Goal: Obtain resource: Download file/media

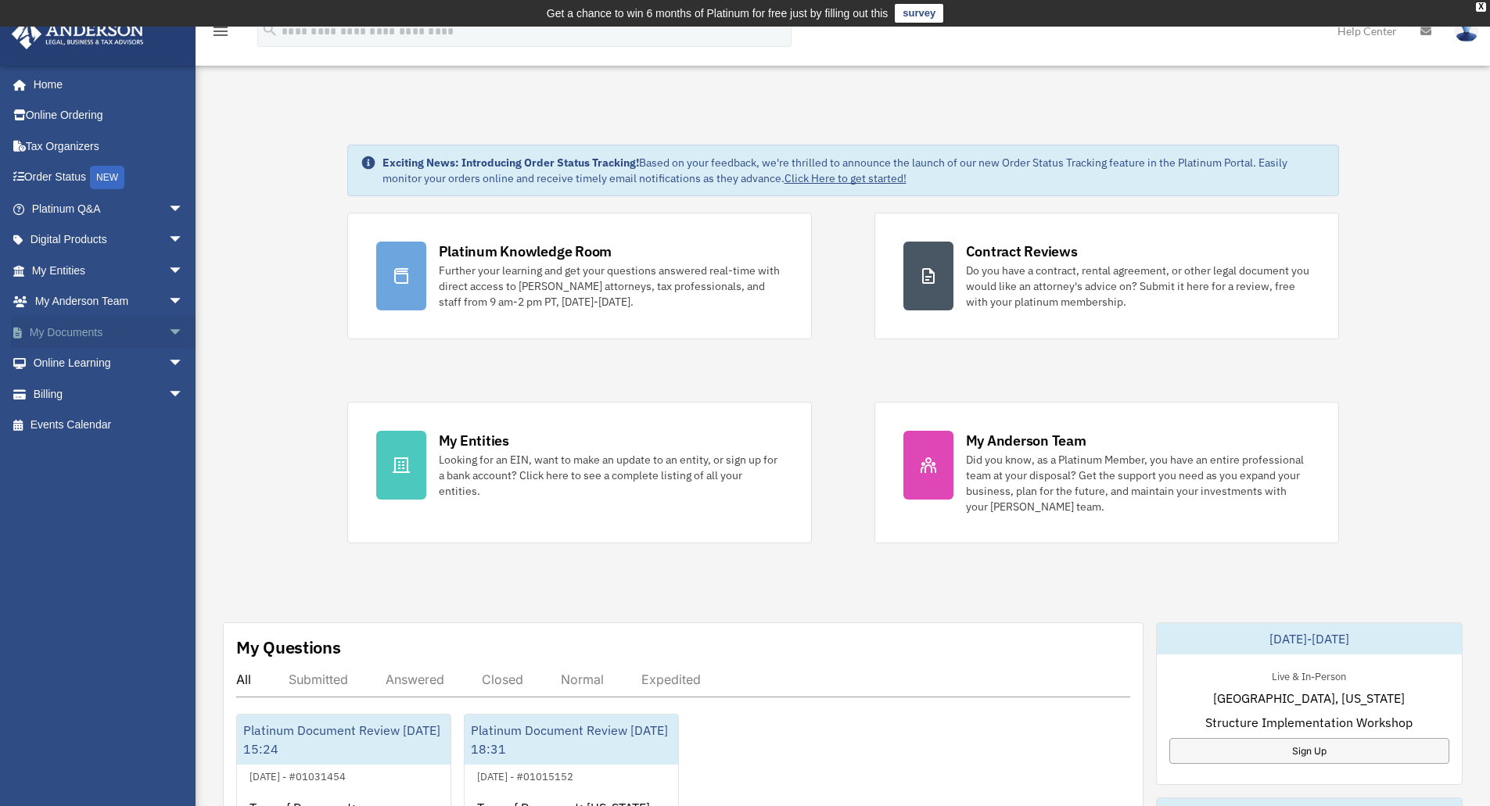
click at [168, 330] on span "arrow_drop_down" at bounding box center [183, 333] width 31 height 32
click at [52, 369] on span at bounding box center [51, 363] width 10 height 11
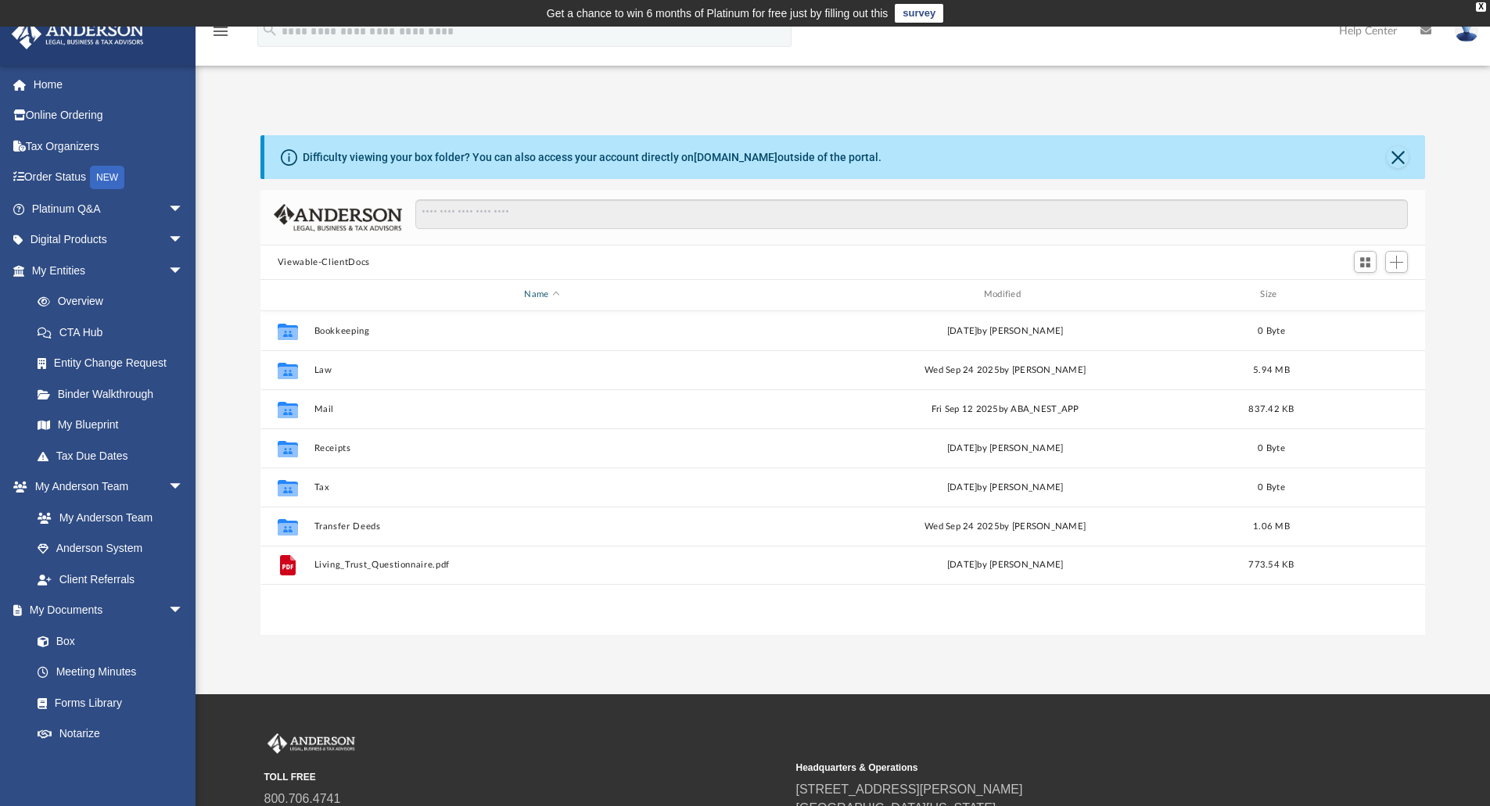
scroll to position [344, 1153]
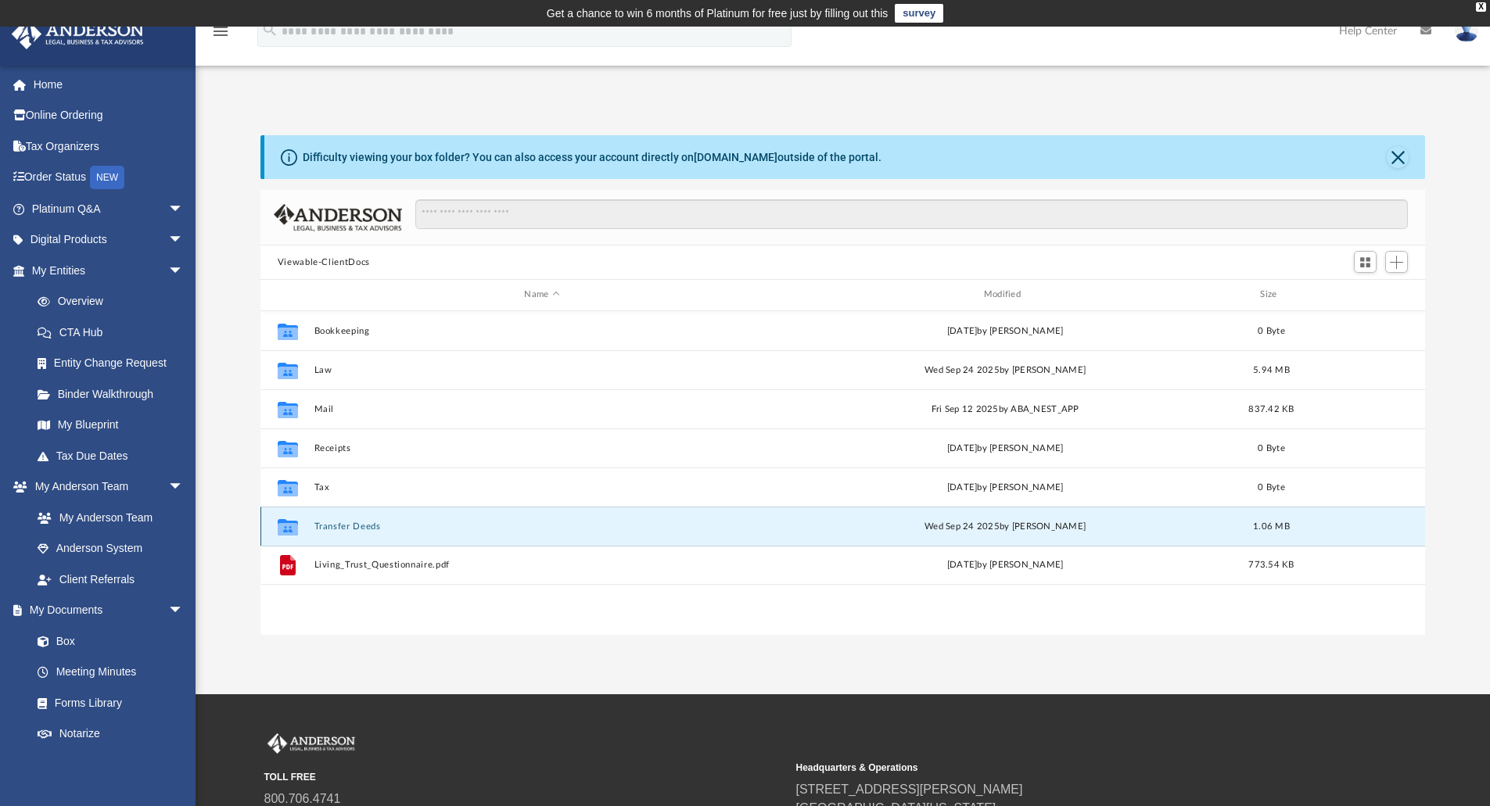
click at [330, 528] on button "Transfer Deeds" at bounding box center [542, 527] width 456 height 10
click at [339, 520] on div "Collaborated Folder Transfer Deeds [DATE] by [PERSON_NAME] 1.06 MB" at bounding box center [842, 526] width 1165 height 39
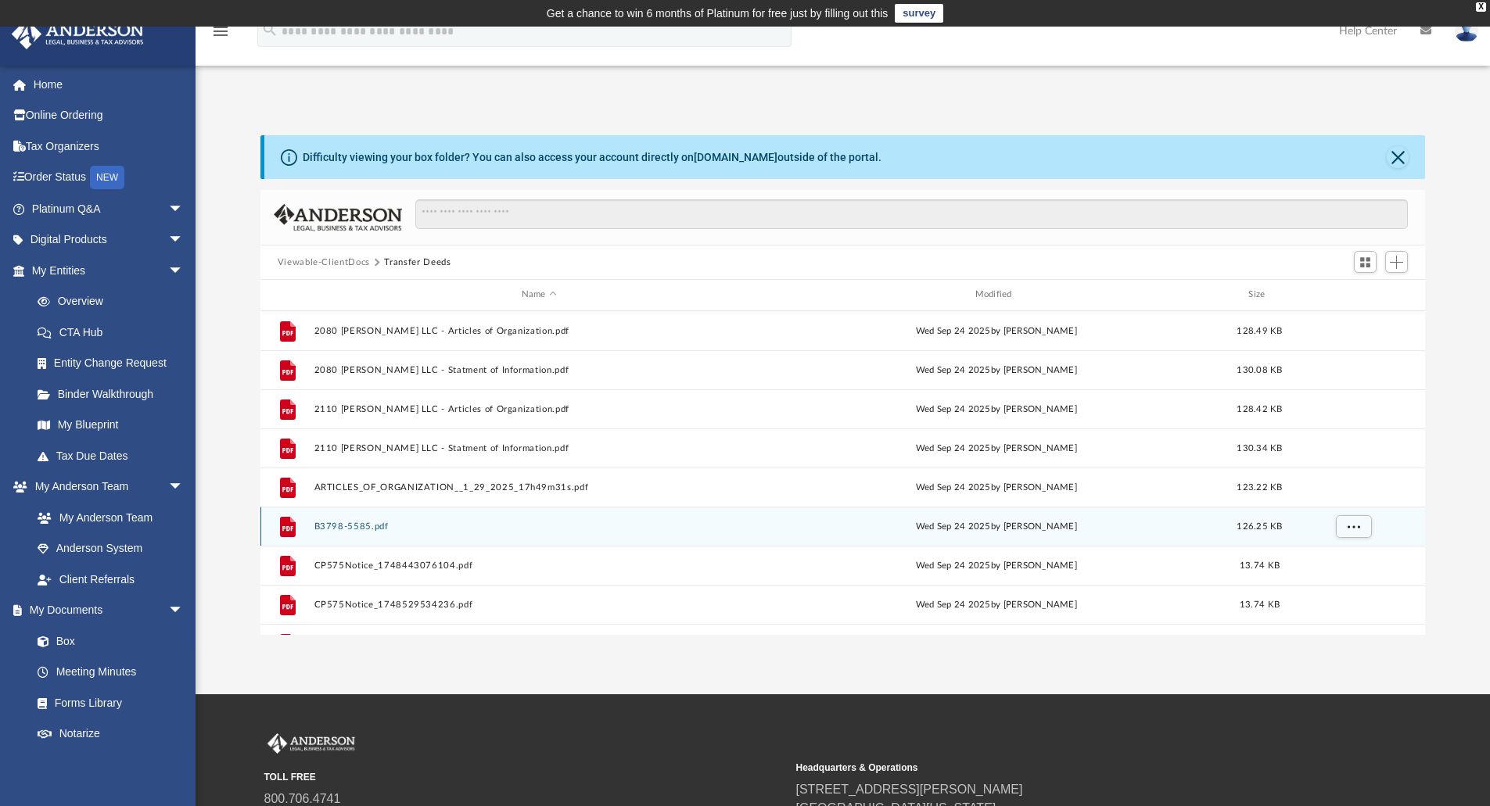
click at [631, 518] on div "File B3798-5585.pdf [DATE] by [PERSON_NAME] 126.25 KB" at bounding box center [842, 526] width 1165 height 39
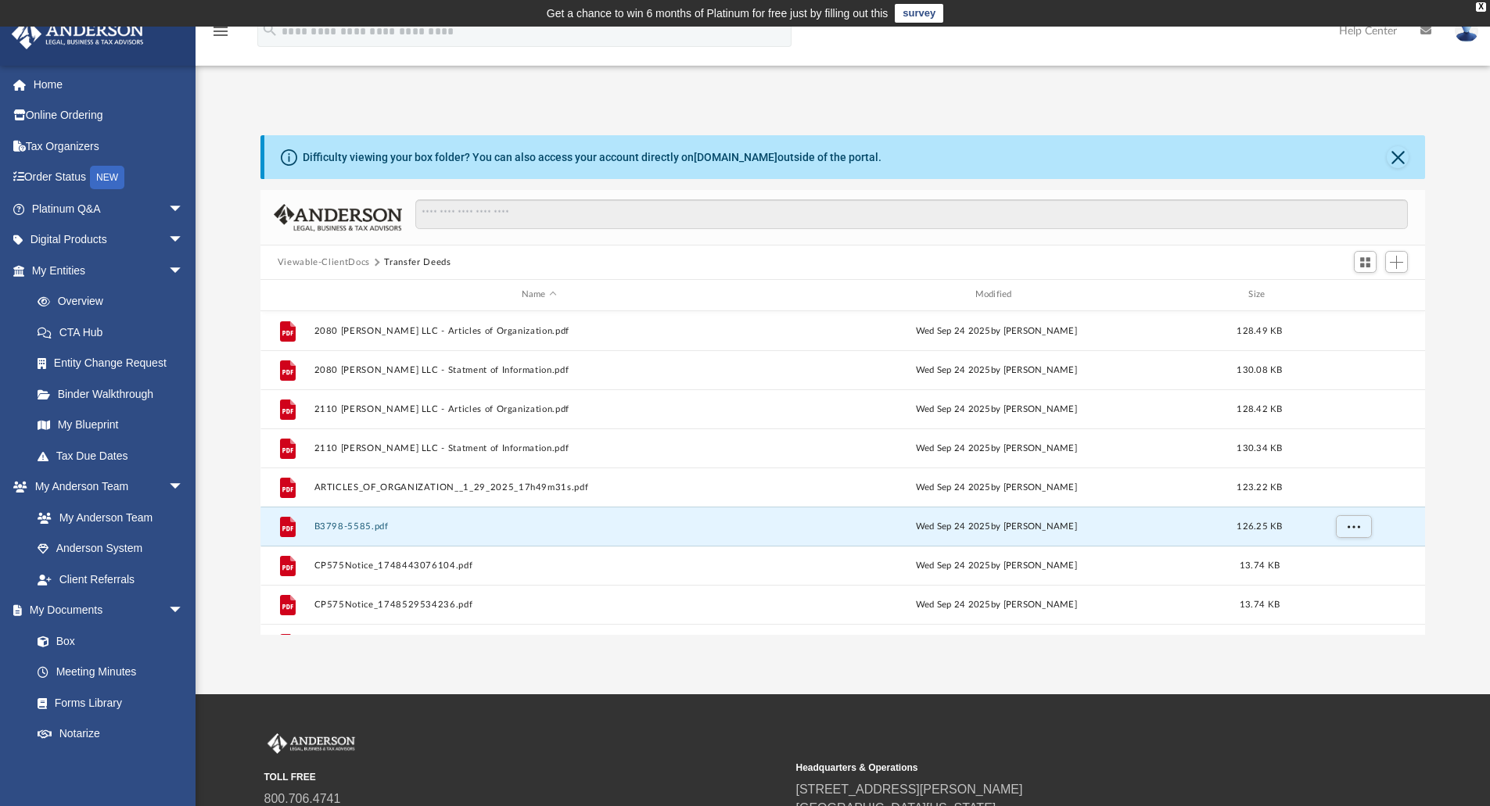
click at [521, 667] on div "App [PERSON_NAME][EMAIL_ADDRESS][DOMAIN_NAME] Sign Out [PERSON_NAME][EMAIL_ADDR…" at bounding box center [745, 361] width 1490 height 668
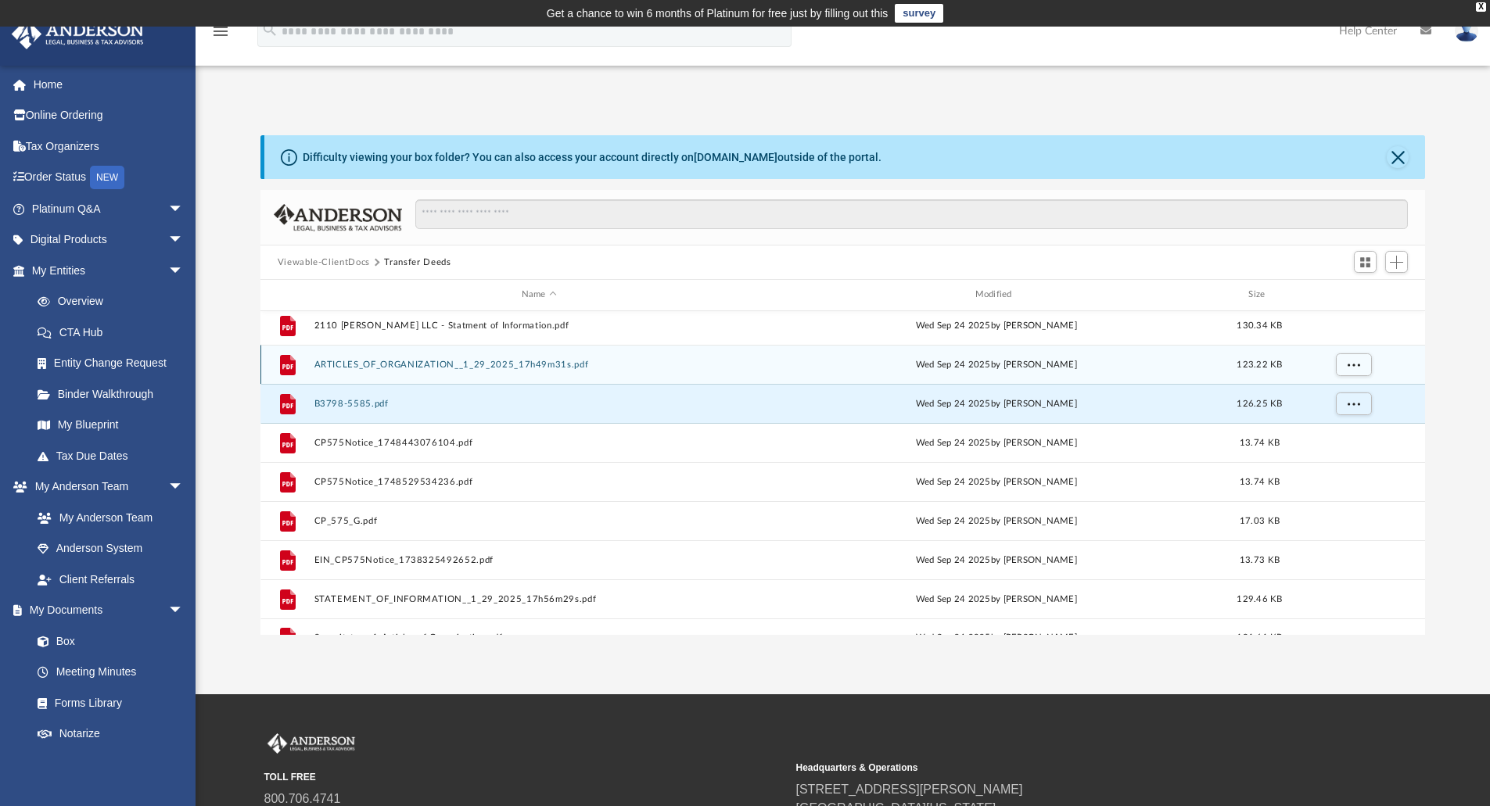
scroll to position [145, 0]
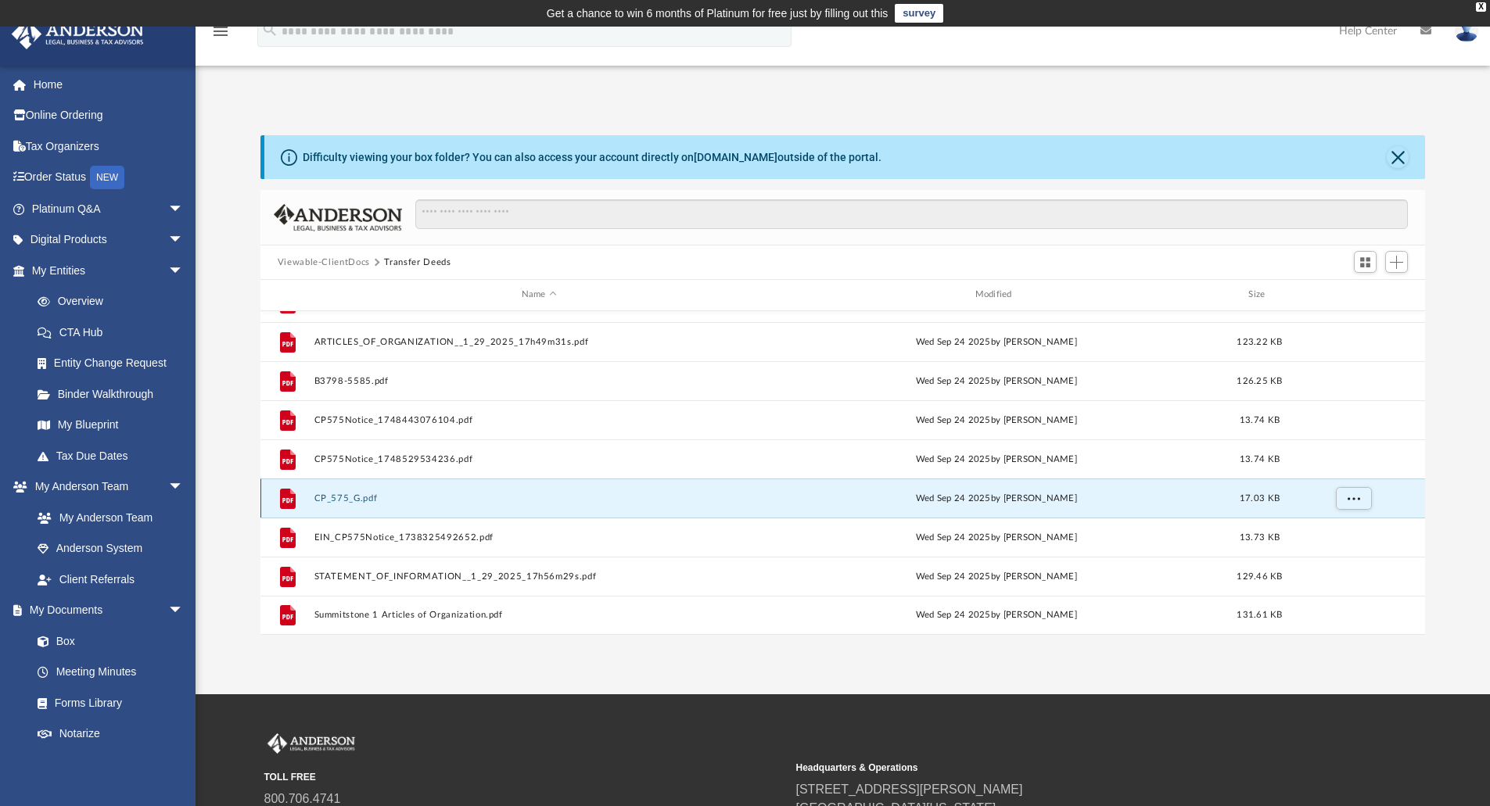
click at [356, 493] on button "CP_575_G.pdf" at bounding box center [539, 498] width 450 height 10
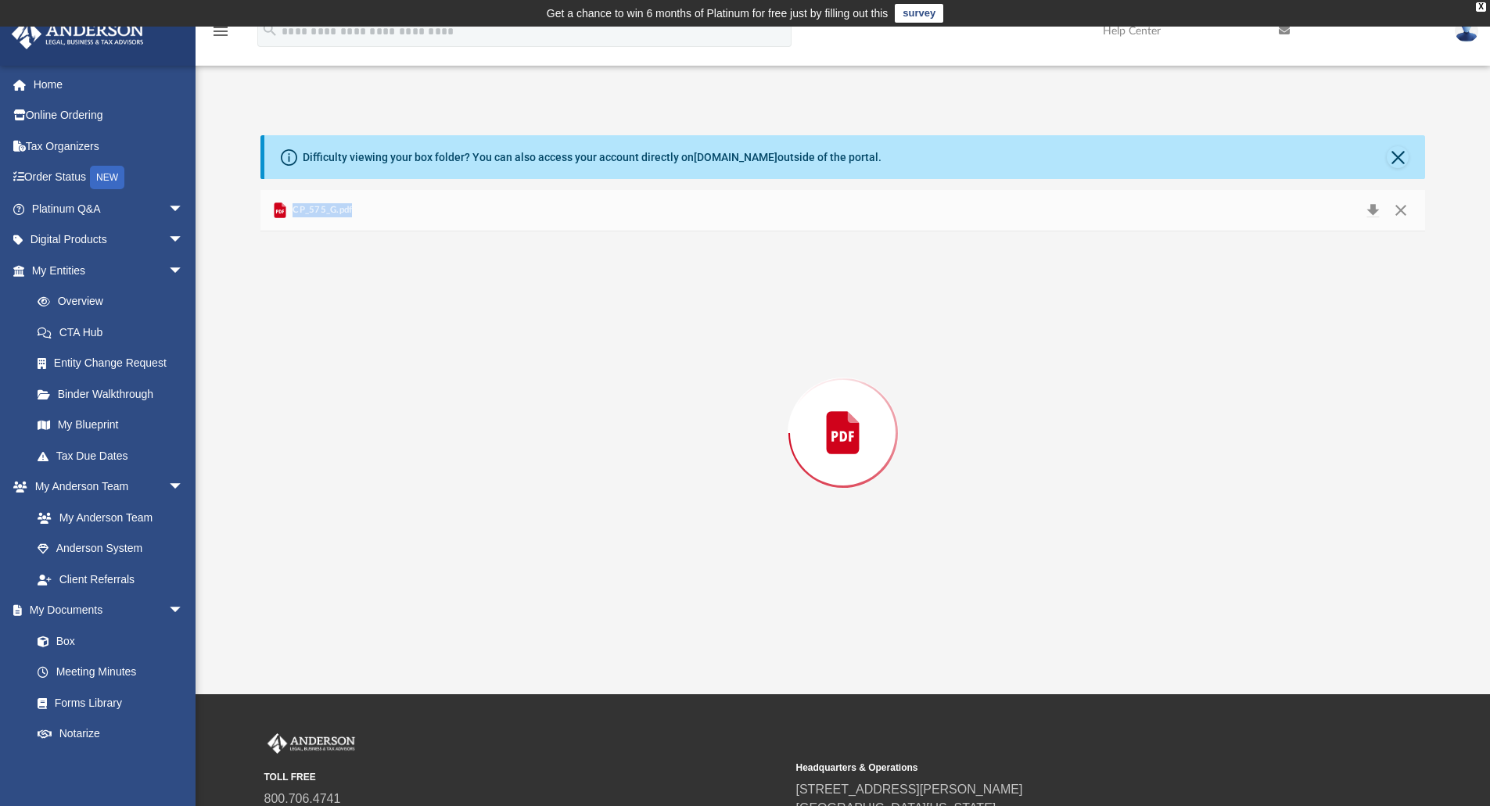
click at [356, 493] on div "Preview" at bounding box center [842, 433] width 1165 height 404
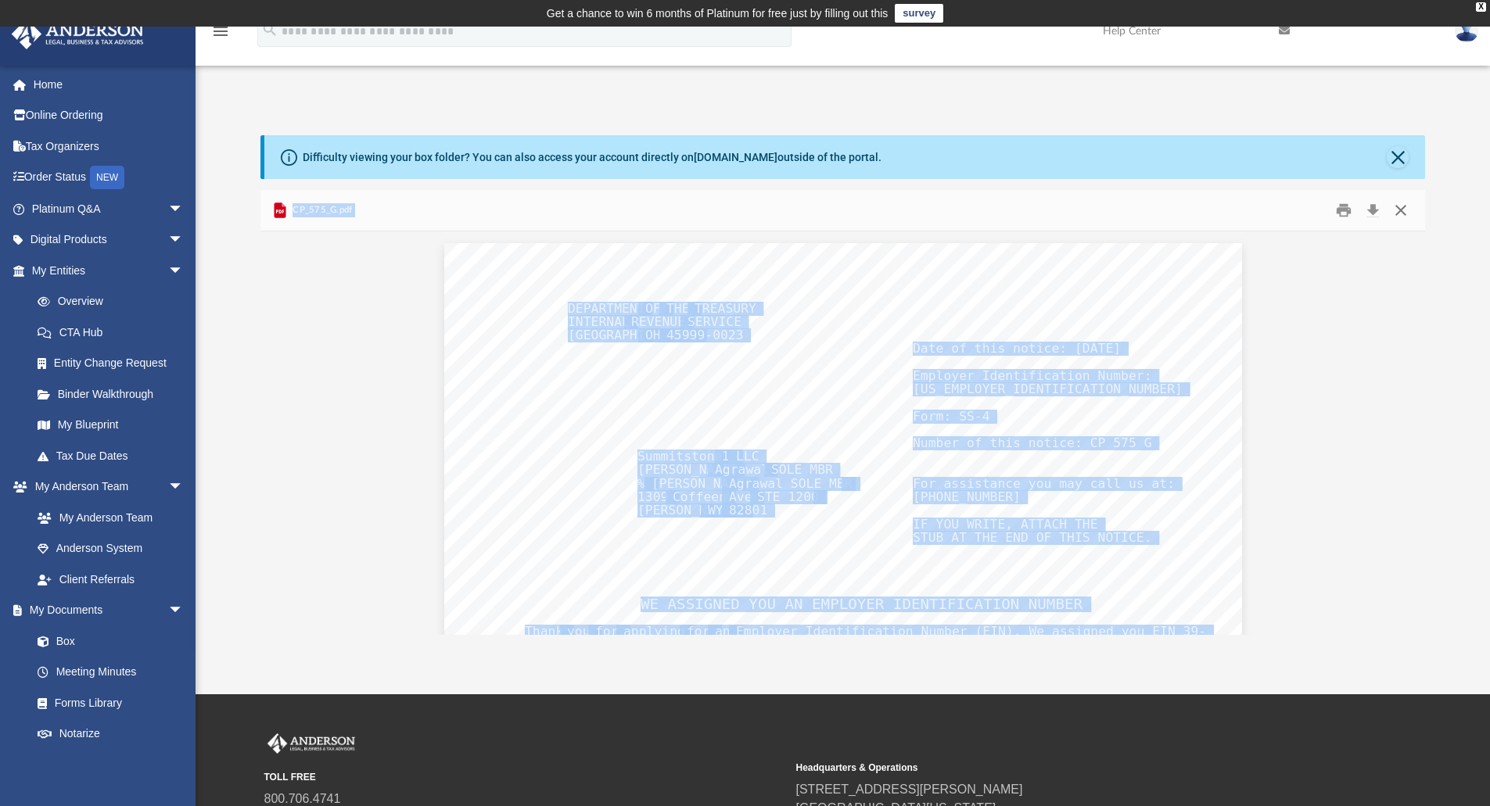
click at [1400, 212] on button "Close" at bounding box center [1400, 211] width 28 height 24
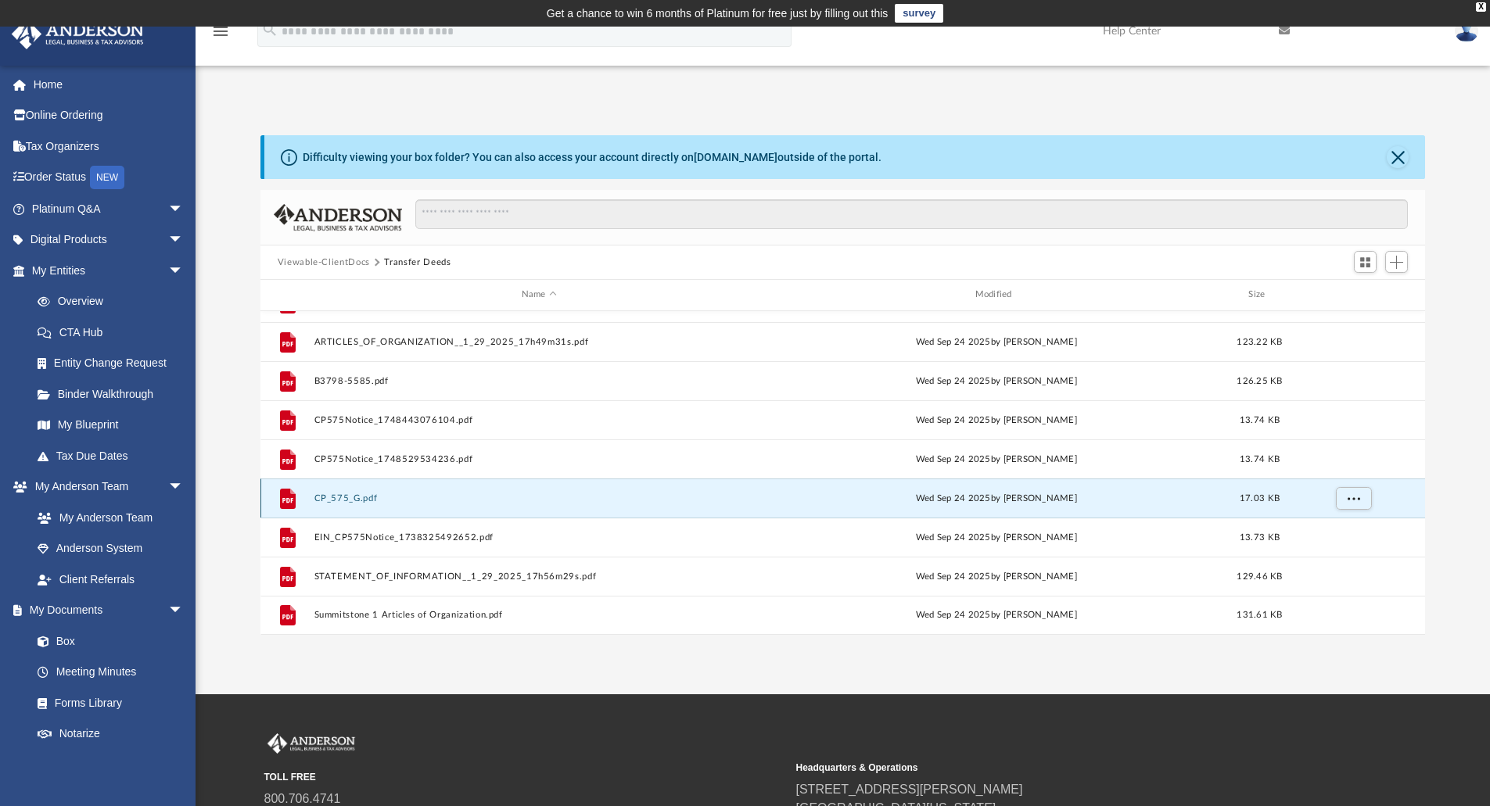
click at [425, 493] on button "CP_575_G.pdf" at bounding box center [539, 498] width 450 height 10
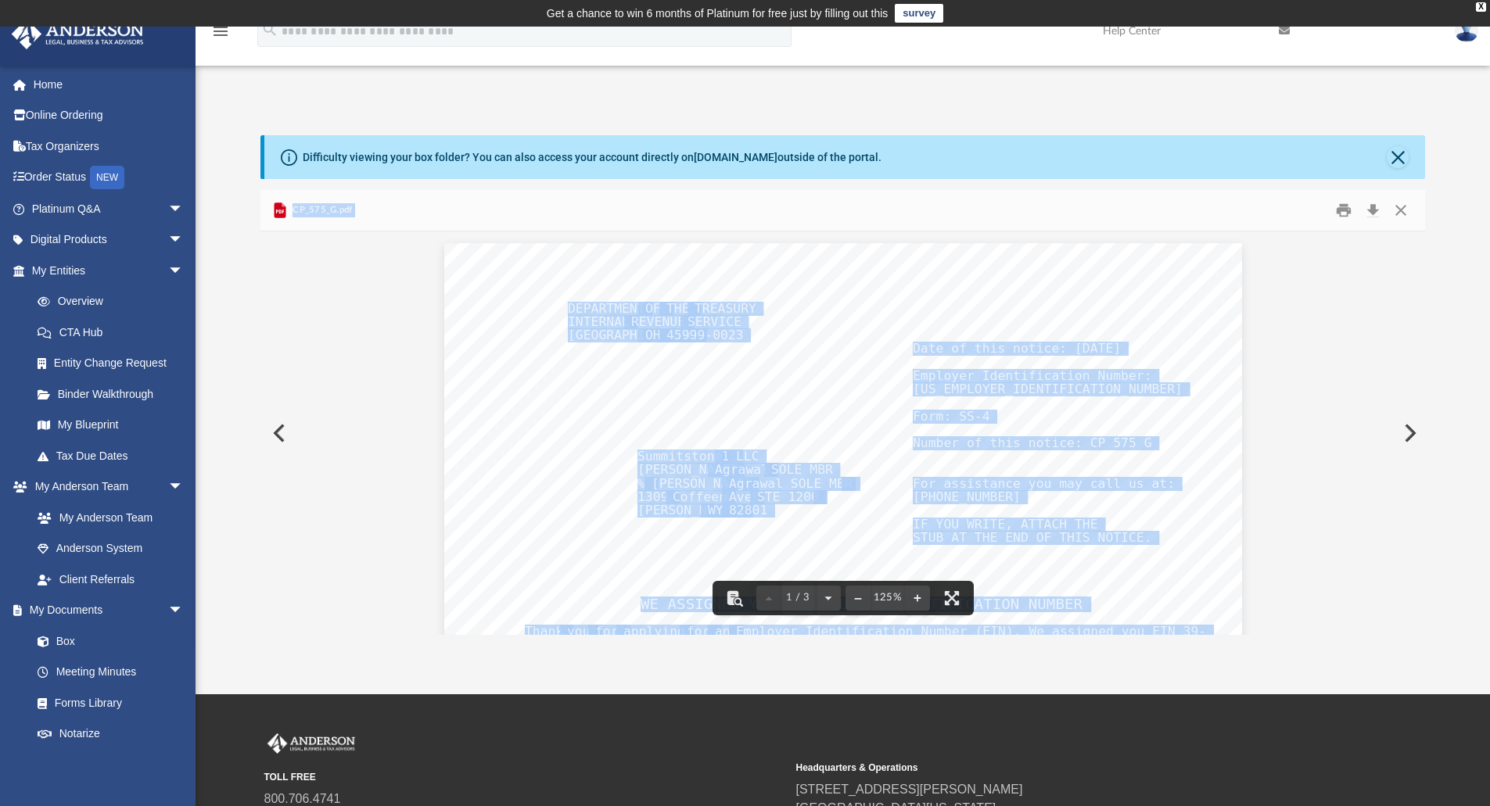
click at [733, 390] on div "Page 1/3 DEPARTMENT OF THE TREASURY INTERNAL REVENUE SERVICE [GEOGRAPHIC_DATA] …" at bounding box center [843, 759] width 798 height 1032
click at [632, 317] on span "REVENUE" at bounding box center [658, 323] width 54 height 12
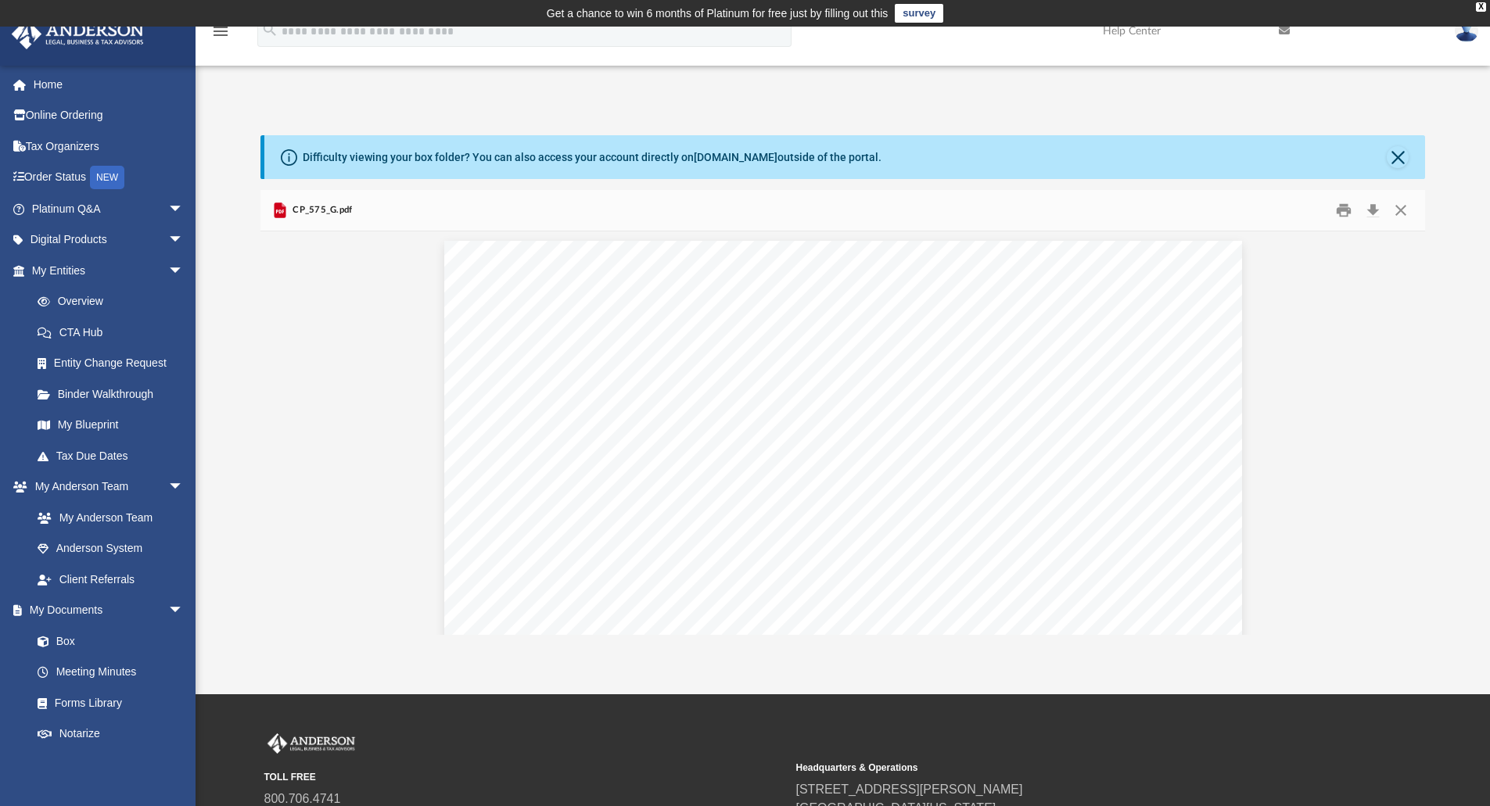
scroll to position [0, 0]
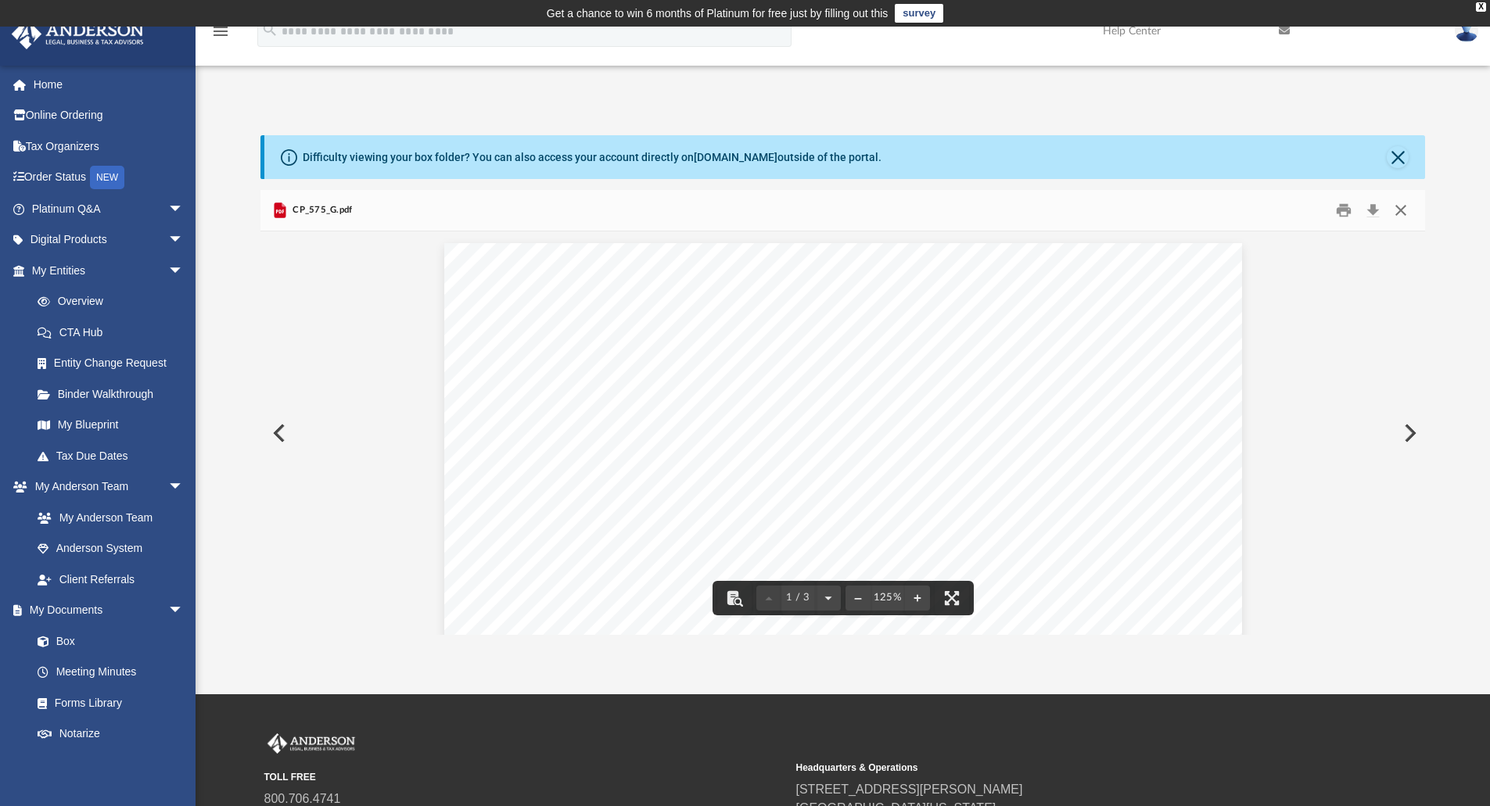
click at [1397, 214] on button "Close" at bounding box center [1400, 211] width 28 height 24
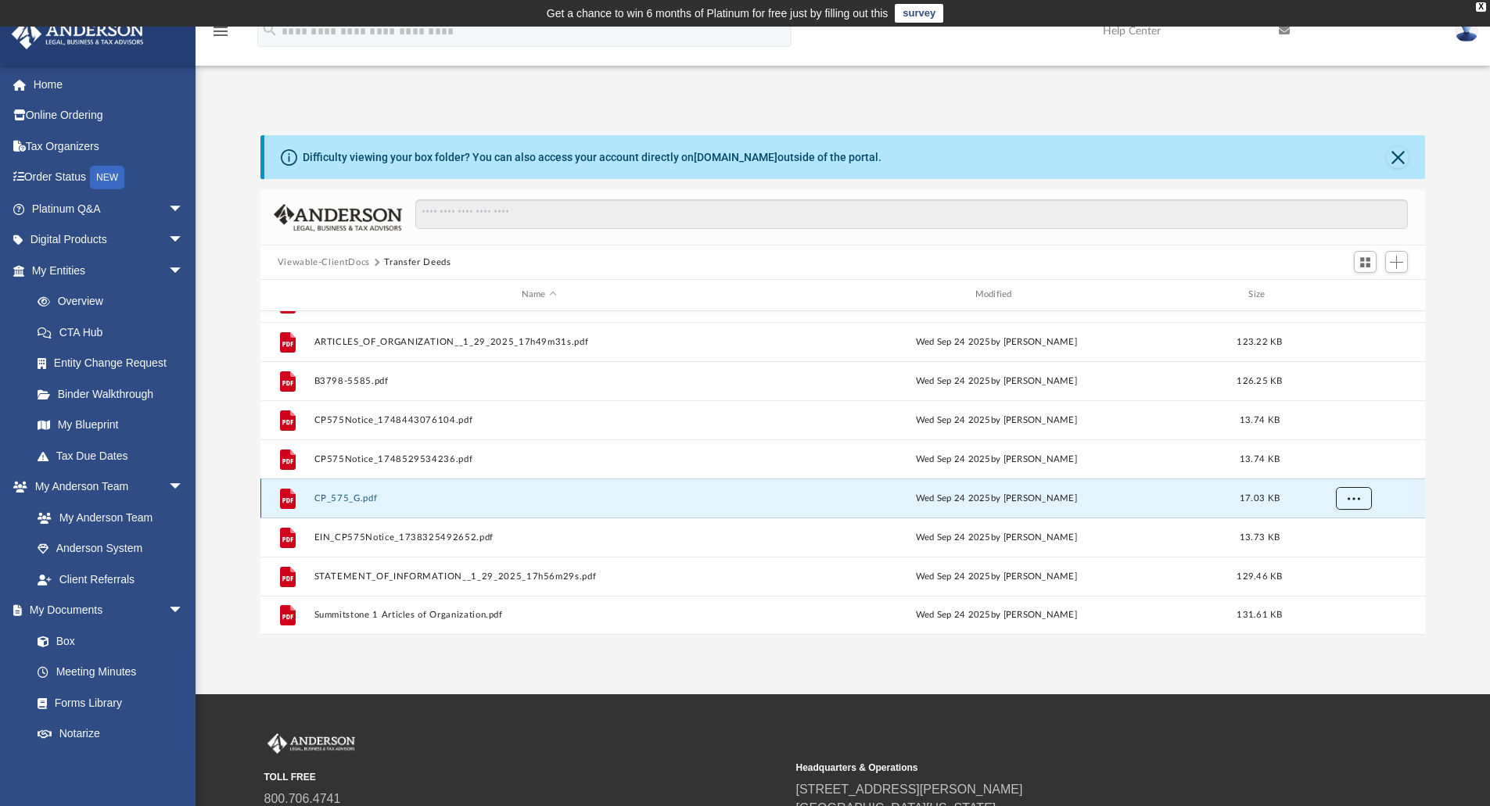
click at [1353, 497] on span "More options" at bounding box center [1353, 497] width 13 height 9
drag, startPoint x: 336, startPoint y: 498, endPoint x: 963, endPoint y: 496, distance: 626.4
click at [963, 496] on div "[DATE] by [PERSON_NAME]" at bounding box center [996, 498] width 450 height 14
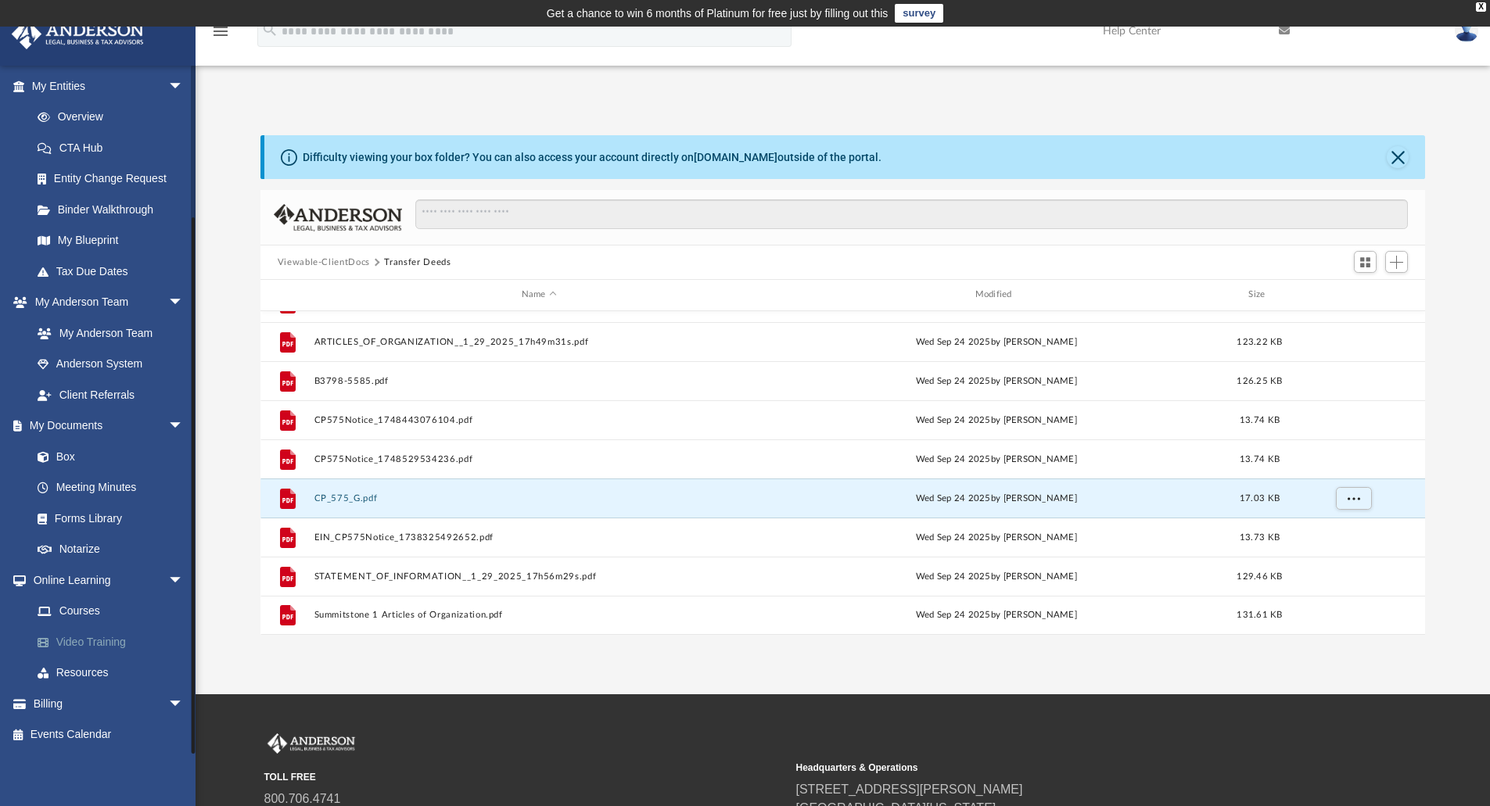
click at [62, 638] on link "Video Training" at bounding box center [114, 641] width 185 height 31
click at [346, 495] on button "CP_575_G.pdf" at bounding box center [539, 498] width 450 height 10
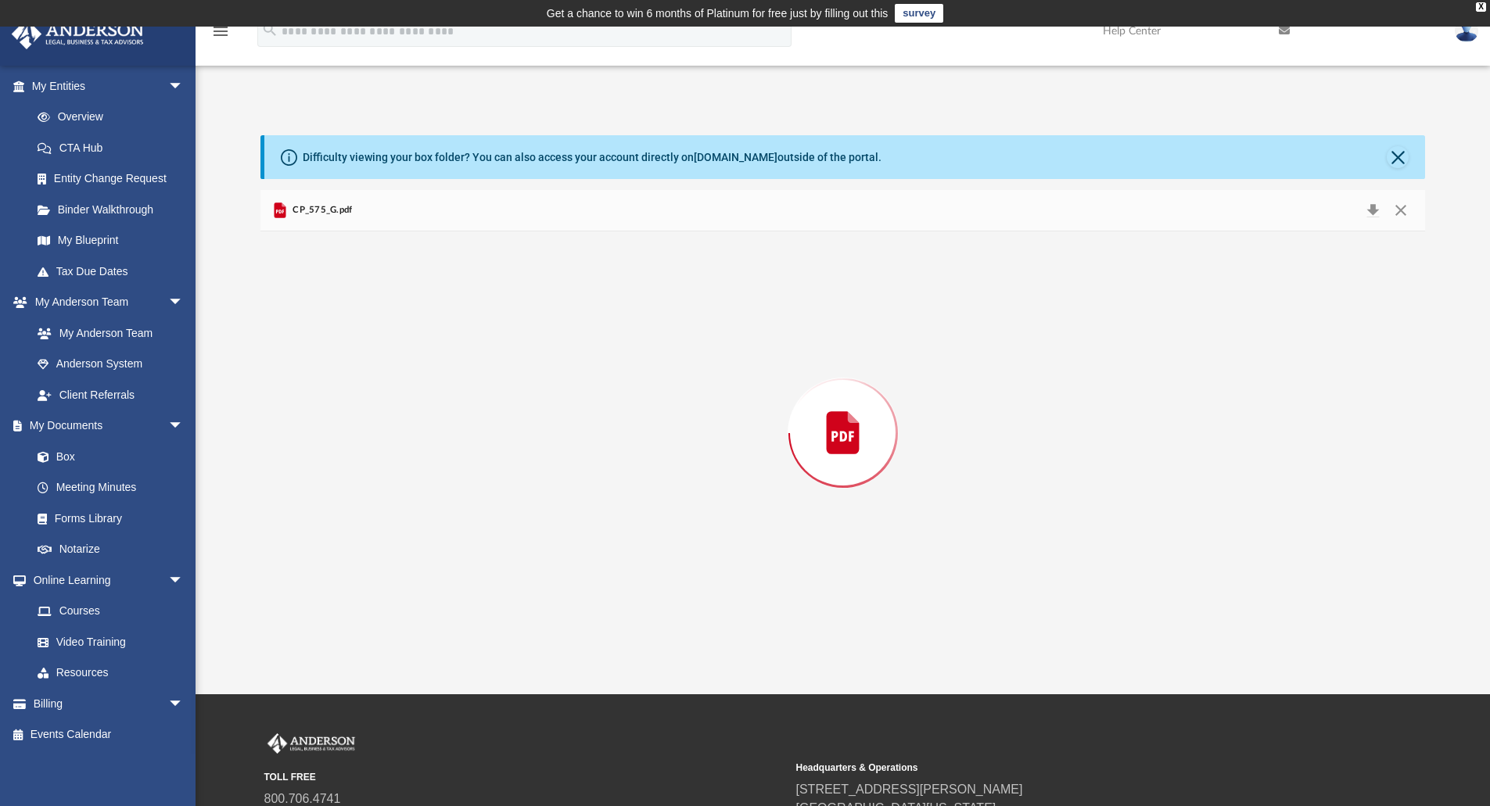
click at [346, 495] on div "Preview" at bounding box center [842, 433] width 1165 height 404
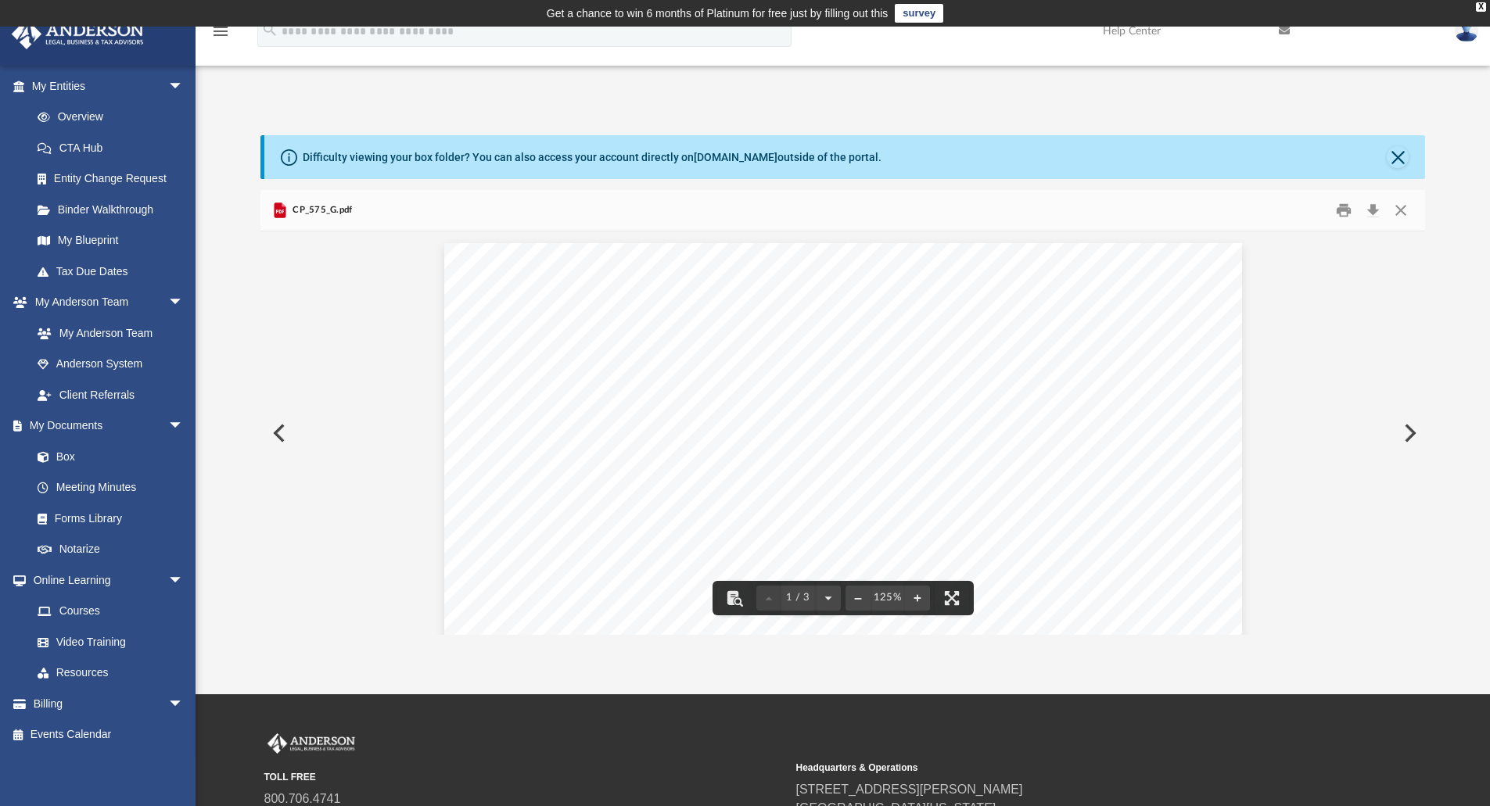
click at [371, 205] on div "CP_575_G.pdf" at bounding box center [842, 210] width 1165 height 41
click at [346, 203] on div "CP_575_G.pdf" at bounding box center [312, 210] width 82 height 19
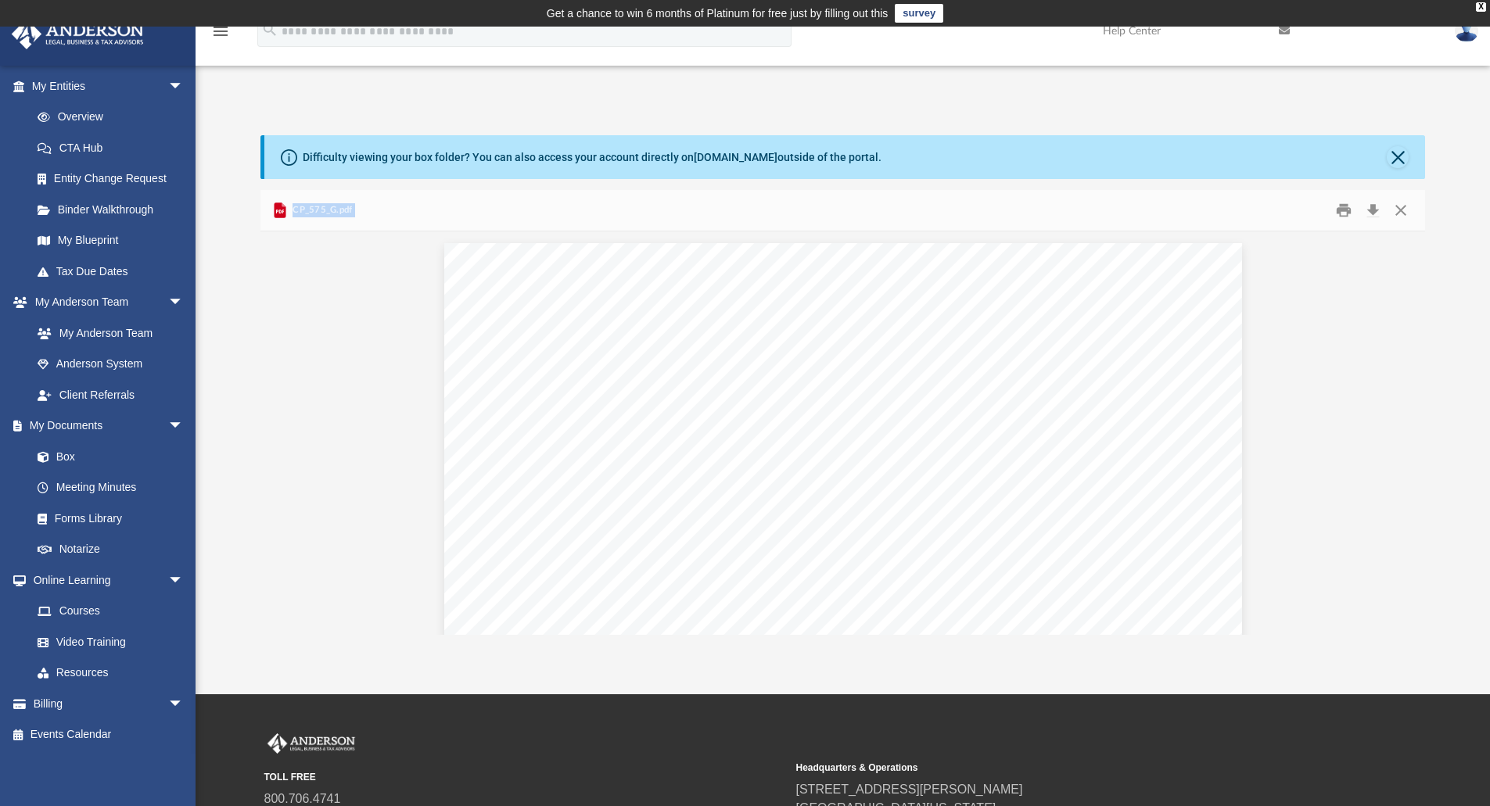
click at [346, 203] on div "CP_575_G.pdf" at bounding box center [312, 210] width 82 height 19
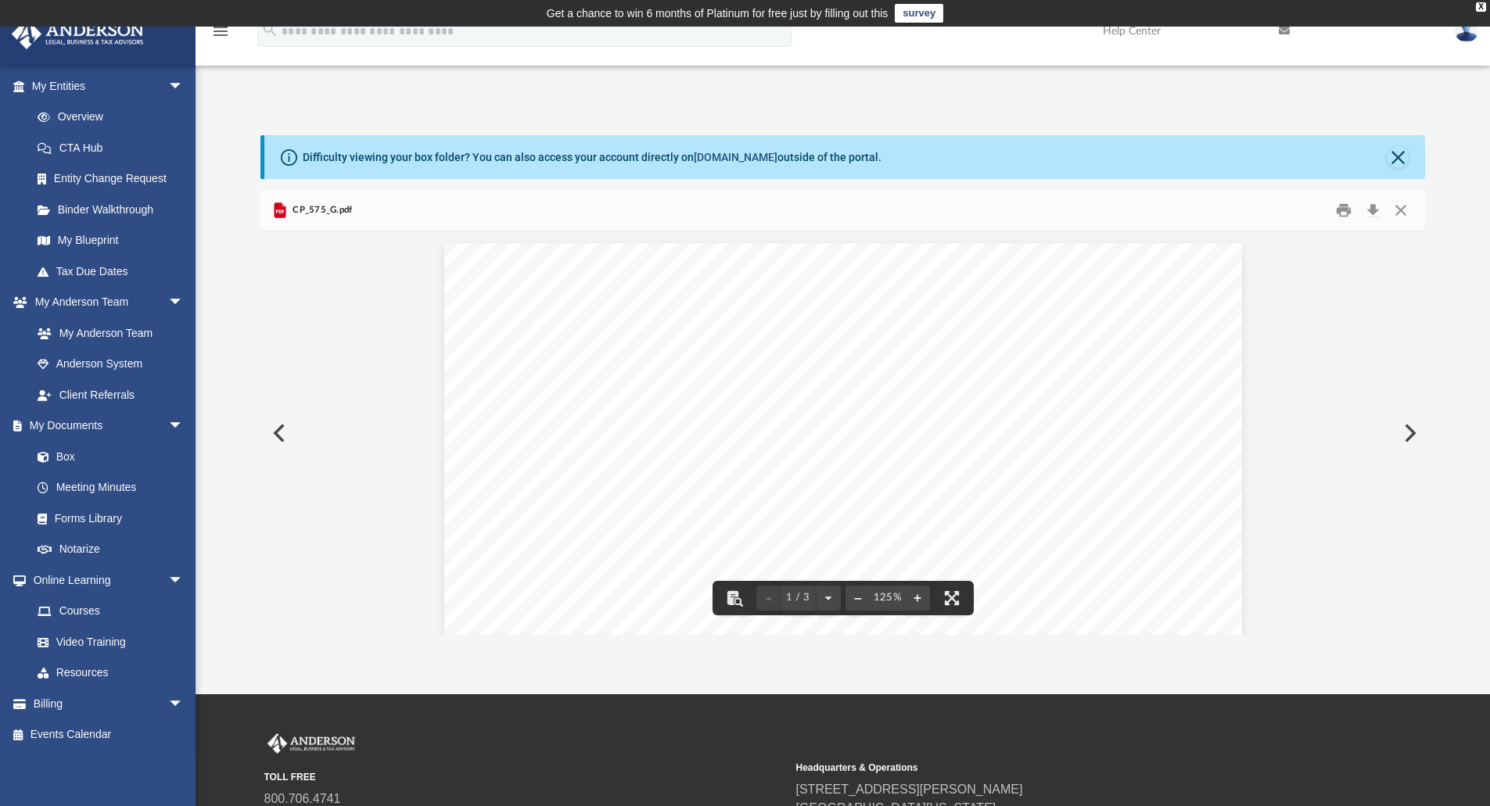
click at [718, 155] on link "[DOMAIN_NAME]" at bounding box center [736, 157] width 84 height 13
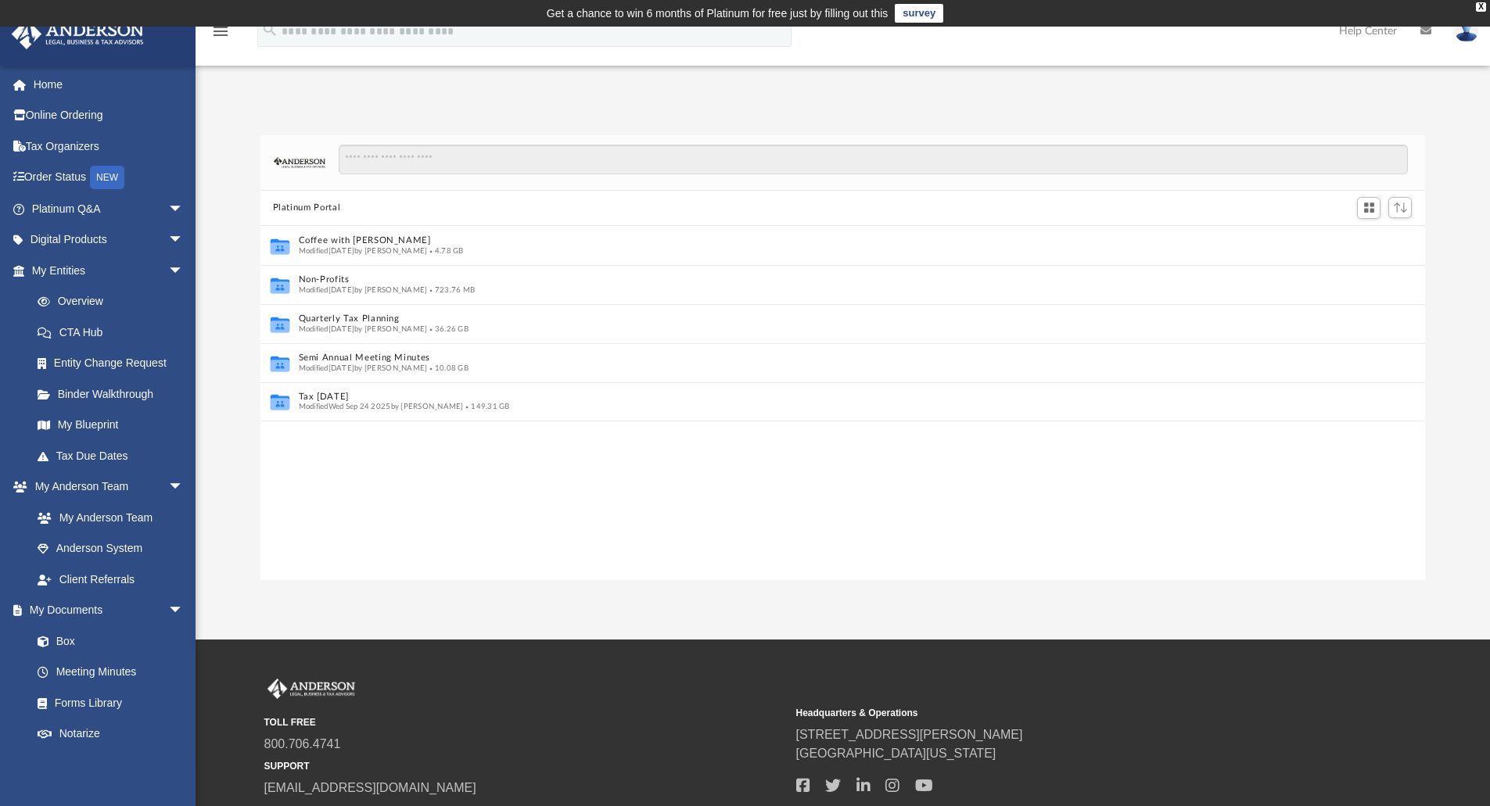
scroll to position [13, 13]
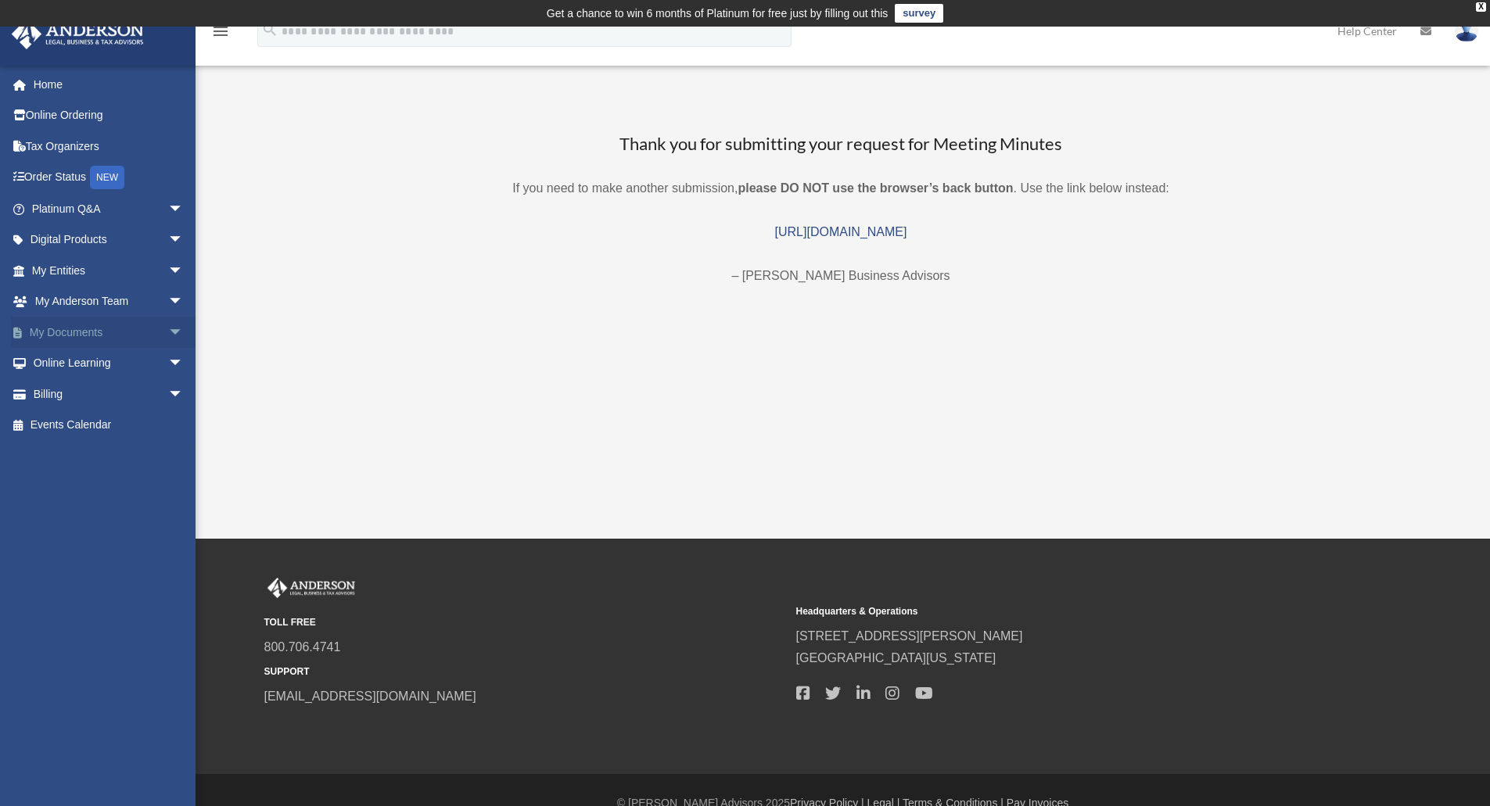
click at [168, 336] on span "arrow_drop_down" at bounding box center [183, 333] width 31 height 32
click at [92, 401] on link "Meeting Minutes" at bounding box center [114, 393] width 185 height 31
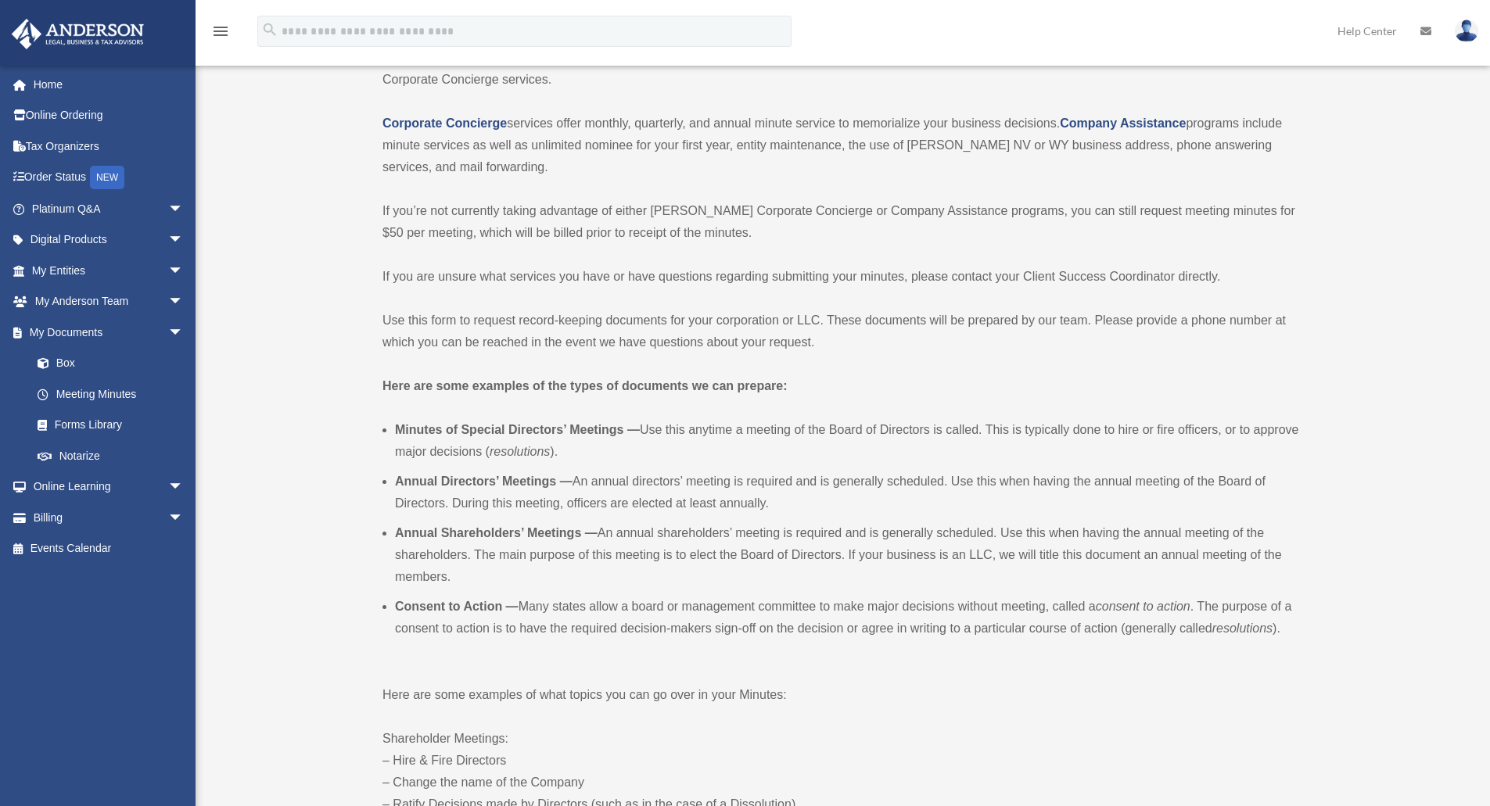
scroll to position [173, 0]
